Goal: Find specific page/section: Find specific page/section

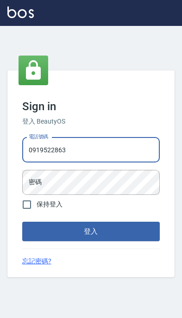
type input "0919522863"
click at [91, 241] on button "登入" at bounding box center [91, 231] width 138 height 19
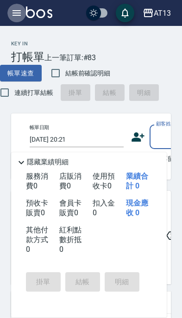
click at [20, 10] on icon "button" at bounding box center [17, 13] width 8 height 6
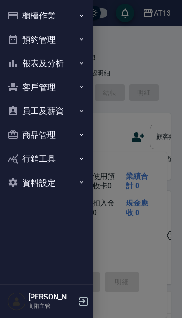
click at [75, 59] on button "報表及分析" at bounding box center [46, 63] width 85 height 24
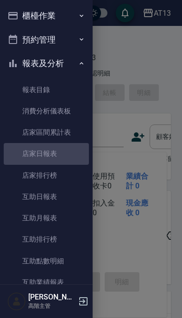
click at [63, 155] on link "店家日報表" at bounding box center [46, 153] width 85 height 21
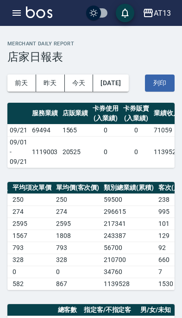
scroll to position [0, 166]
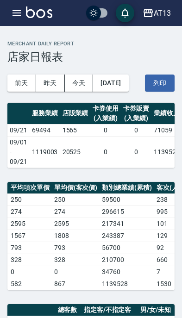
click at [166, 10] on div "AT13" at bounding box center [162, 13] width 17 height 12
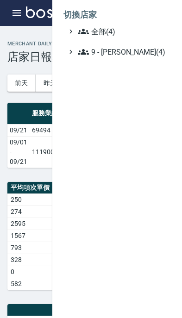
click at [134, 53] on span "9 - 何威言(4)" at bounding box center [122, 51] width 89 height 11
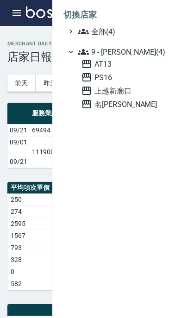
click at [124, 103] on span "名[PERSON_NAME]" at bounding box center [124, 104] width 86 height 11
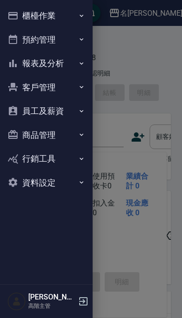
click at [85, 63] on icon "button" at bounding box center [81, 63] width 7 height 7
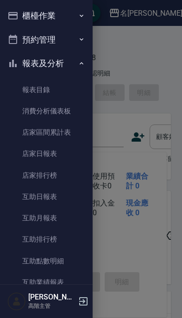
click at [70, 155] on link "店家日報表" at bounding box center [46, 153] width 85 height 21
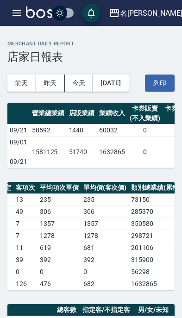
scroll to position [0, 137]
